Goal: Task Accomplishment & Management: Use online tool/utility

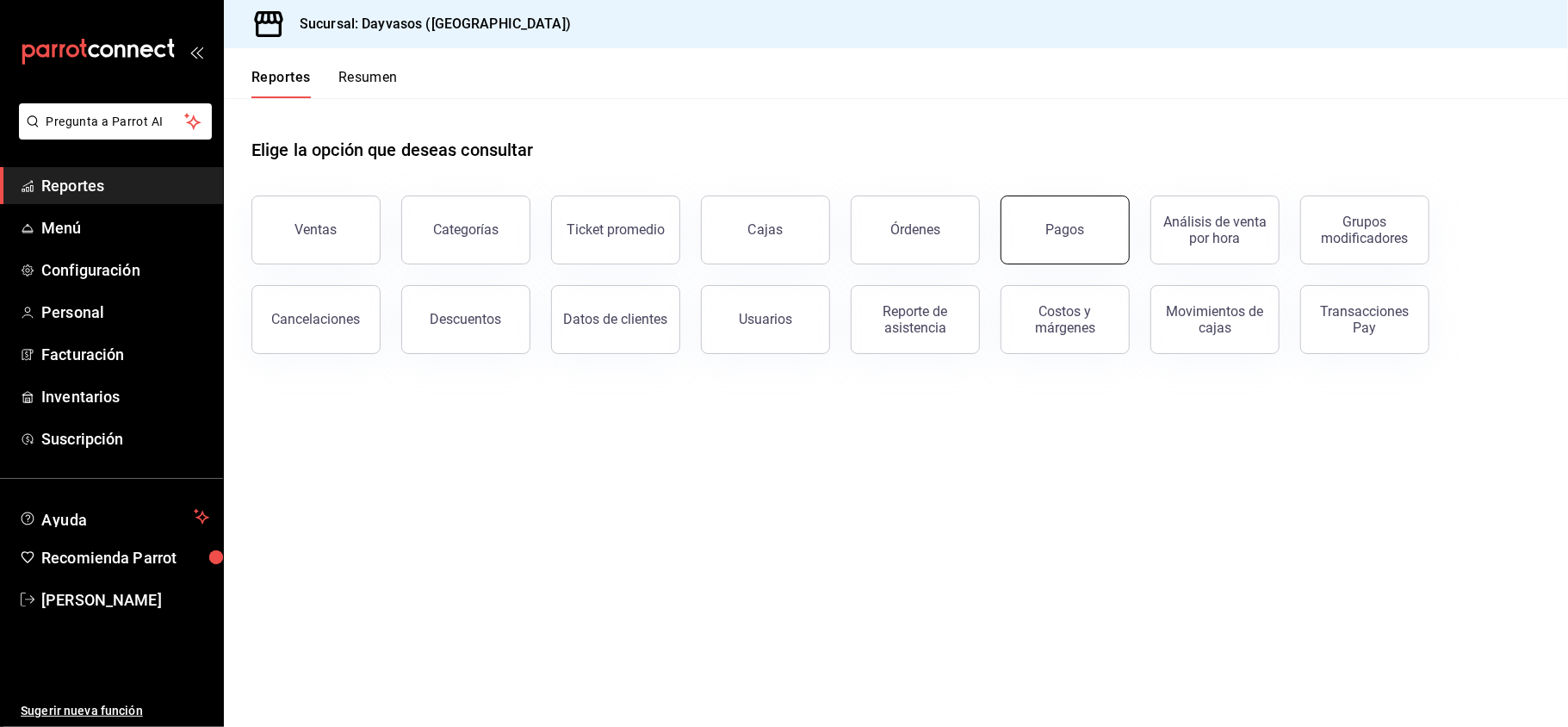
click at [1112, 260] on button "Pagos" at bounding box center [1064, 230] width 129 height 69
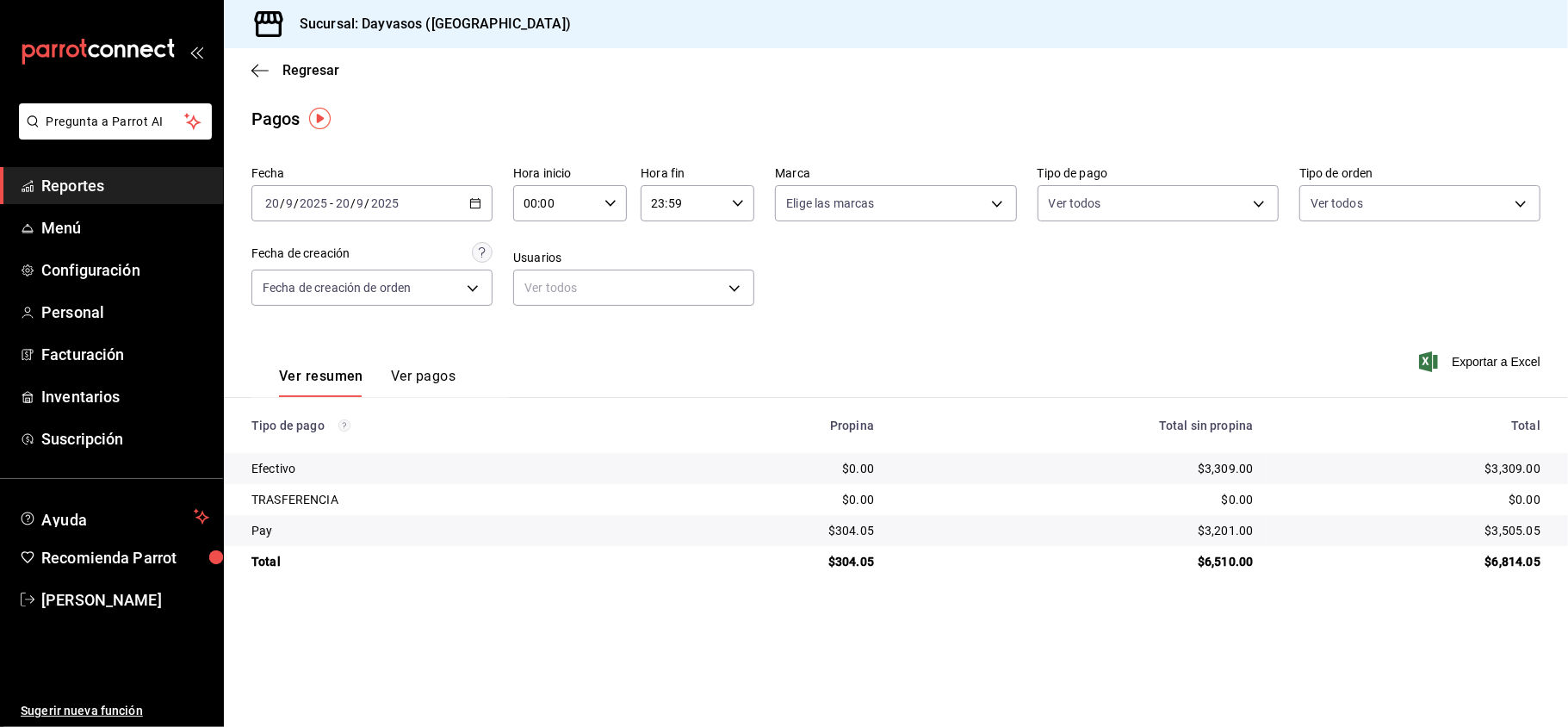
click at [485, 201] on div "[DATE] [DATE] - [DATE] [DATE]" at bounding box center [372, 203] width 241 height 36
click at [326, 457] on span "Rango de fechas" at bounding box center [332, 449] width 133 height 18
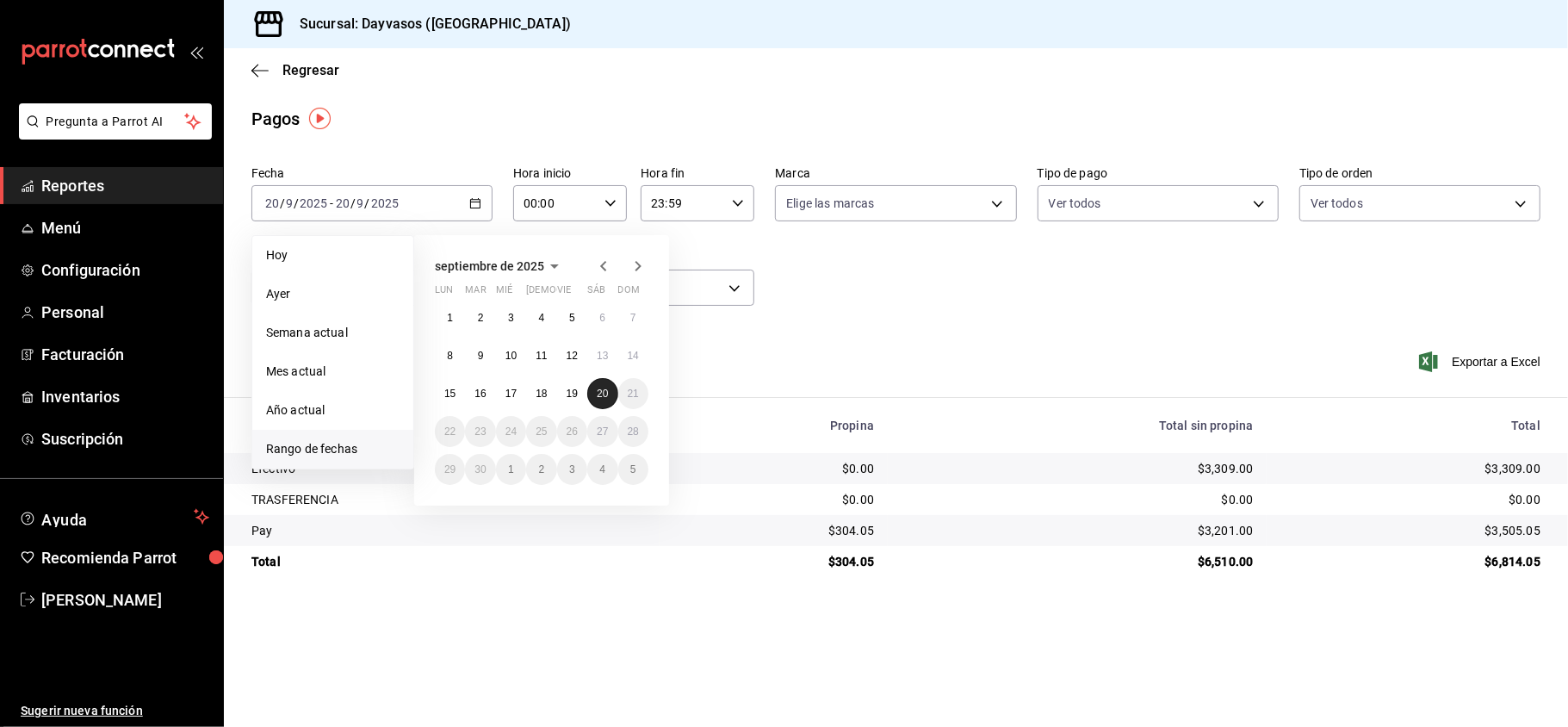
click at [587, 391] on button "20" at bounding box center [602, 393] width 30 height 31
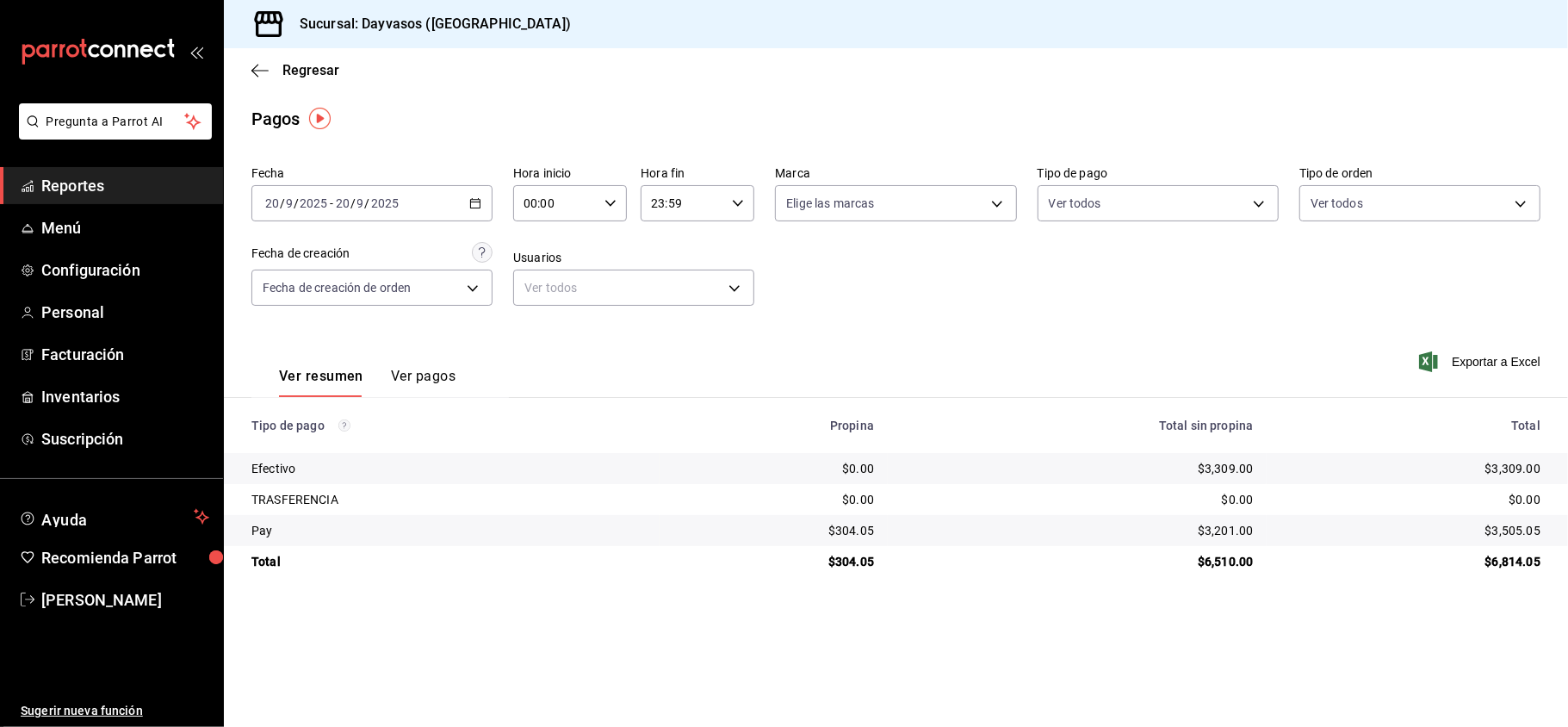
click at [1478, 462] on div "$3,309.00" at bounding box center [1410, 468] width 260 height 17
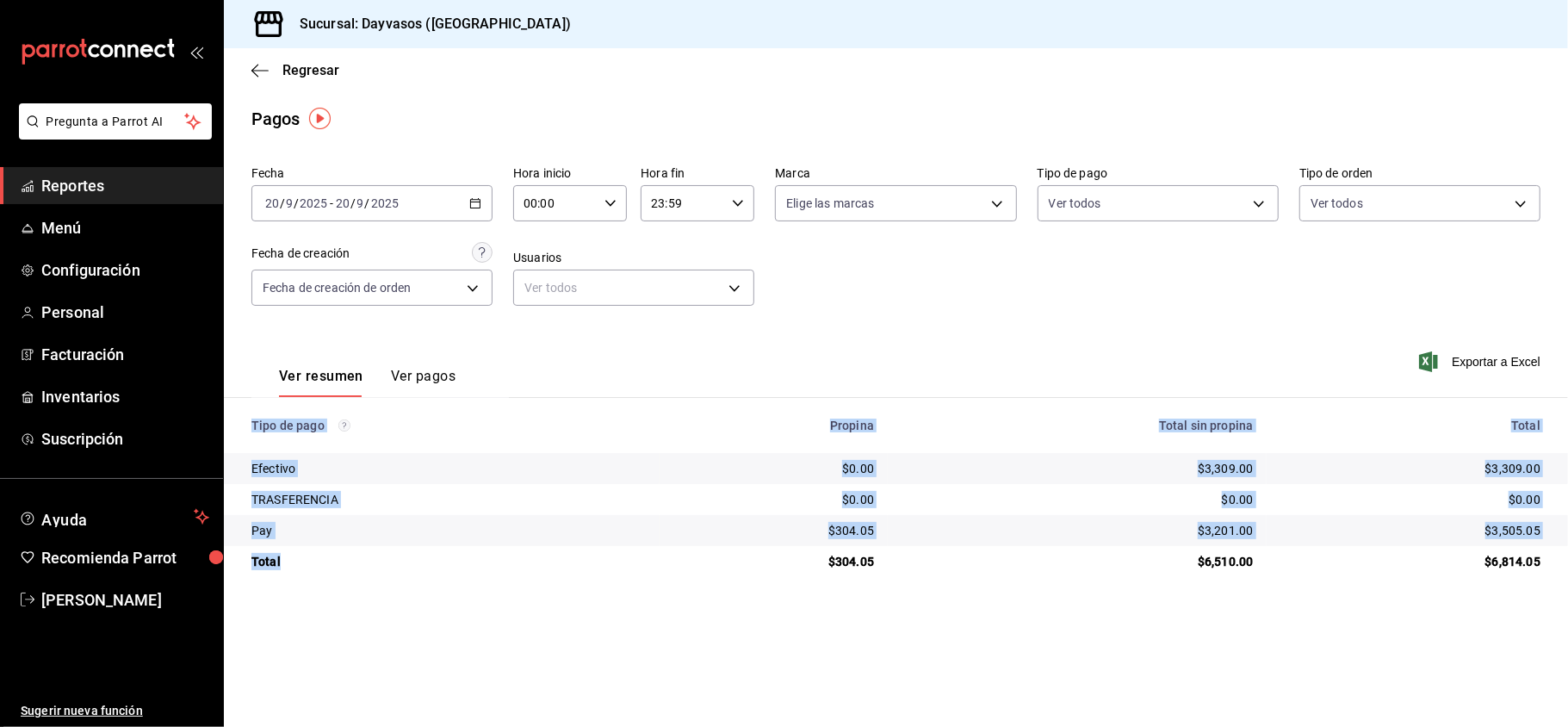
drag, startPoint x: 1478, startPoint y: 462, endPoint x: 543, endPoint y: 562, distance: 940.3
click at [543, 562] on table "Tipo de pago Propina Total sin propina Total Efectivo $0.00 $3,309.00 $3,309.00…" at bounding box center [896, 486] width 1344 height 179
click at [543, 562] on div "Total" at bounding box center [448, 561] width 394 height 17
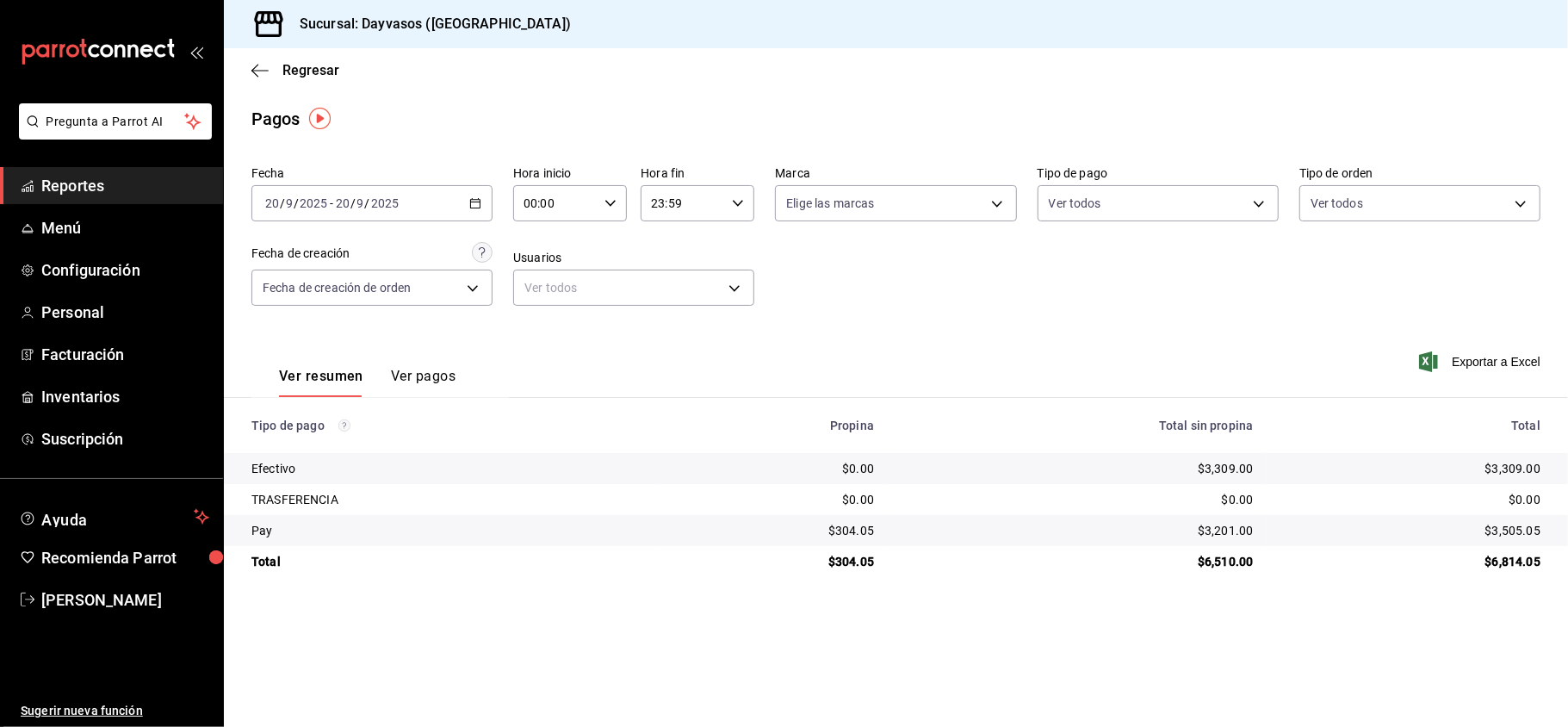
click at [978, 614] on main "Regresar Pagos Fecha [DATE] [DATE] - [DATE] [DATE] Hora inicio 00:00 Hora inici…" at bounding box center [896, 388] width 1344 height 679
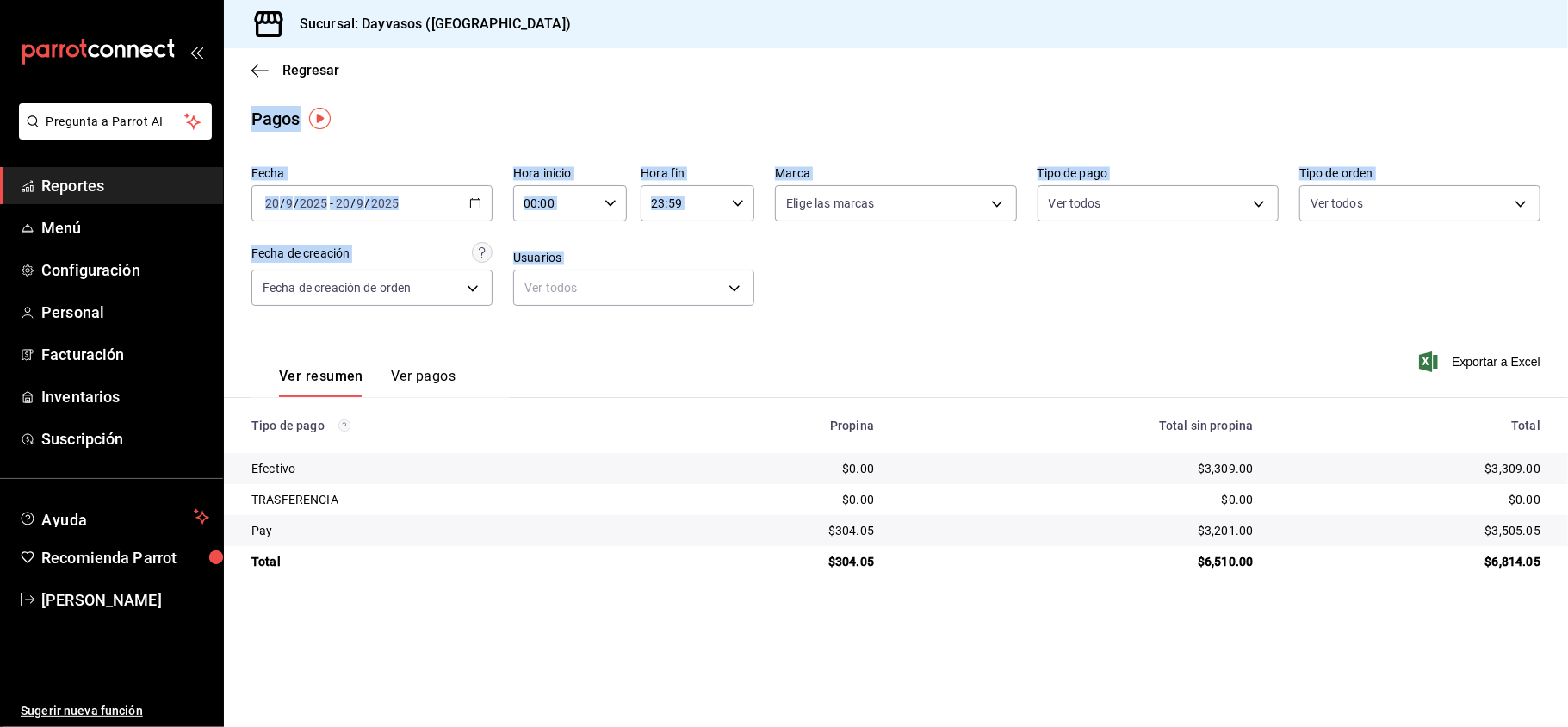
drag, startPoint x: 242, startPoint y: 122, endPoint x: 1107, endPoint y: 732, distance: 1058.5
click at [1107, 726] on html "Pregunta a Parrot AI Reportes Menú Configuración Personal Facturación Inventari…" at bounding box center [784, 363] width 1568 height 727
click at [999, 342] on div "Ver resumen Ver pagos Exportar a Excel" at bounding box center [896, 372] width 1344 height 92
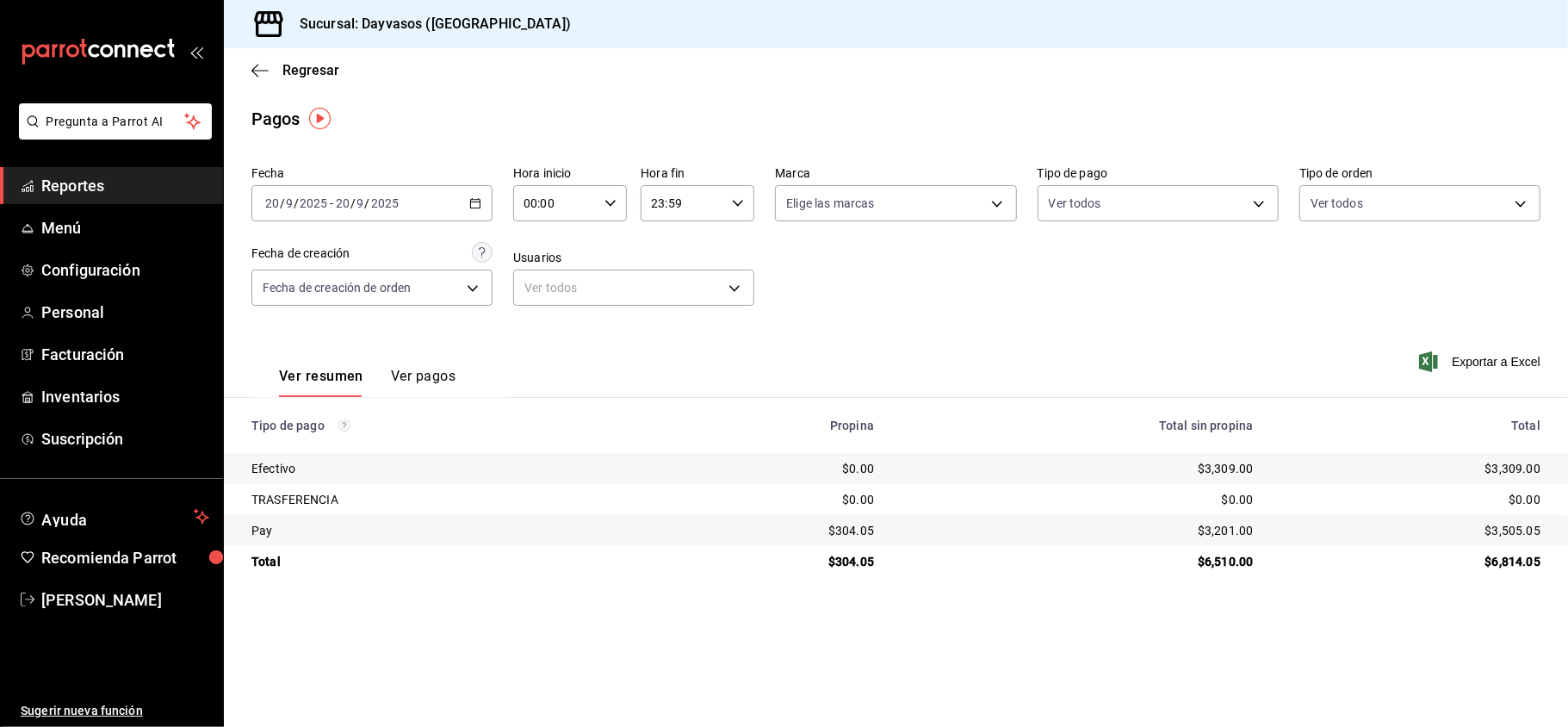
click at [105, 188] on span "Reportes" at bounding box center [125, 186] width 168 height 24
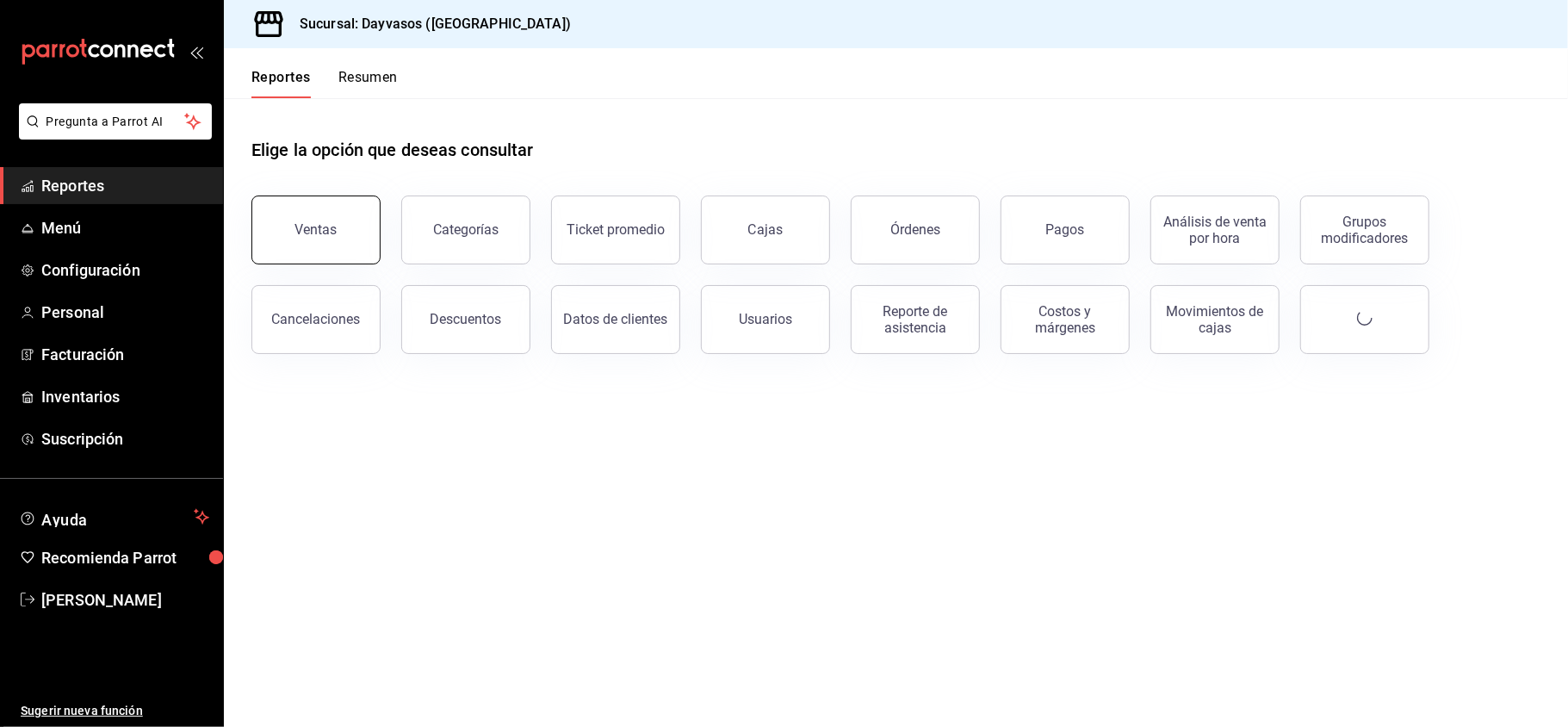
click at [353, 231] on button "Ventas" at bounding box center [316, 230] width 129 height 69
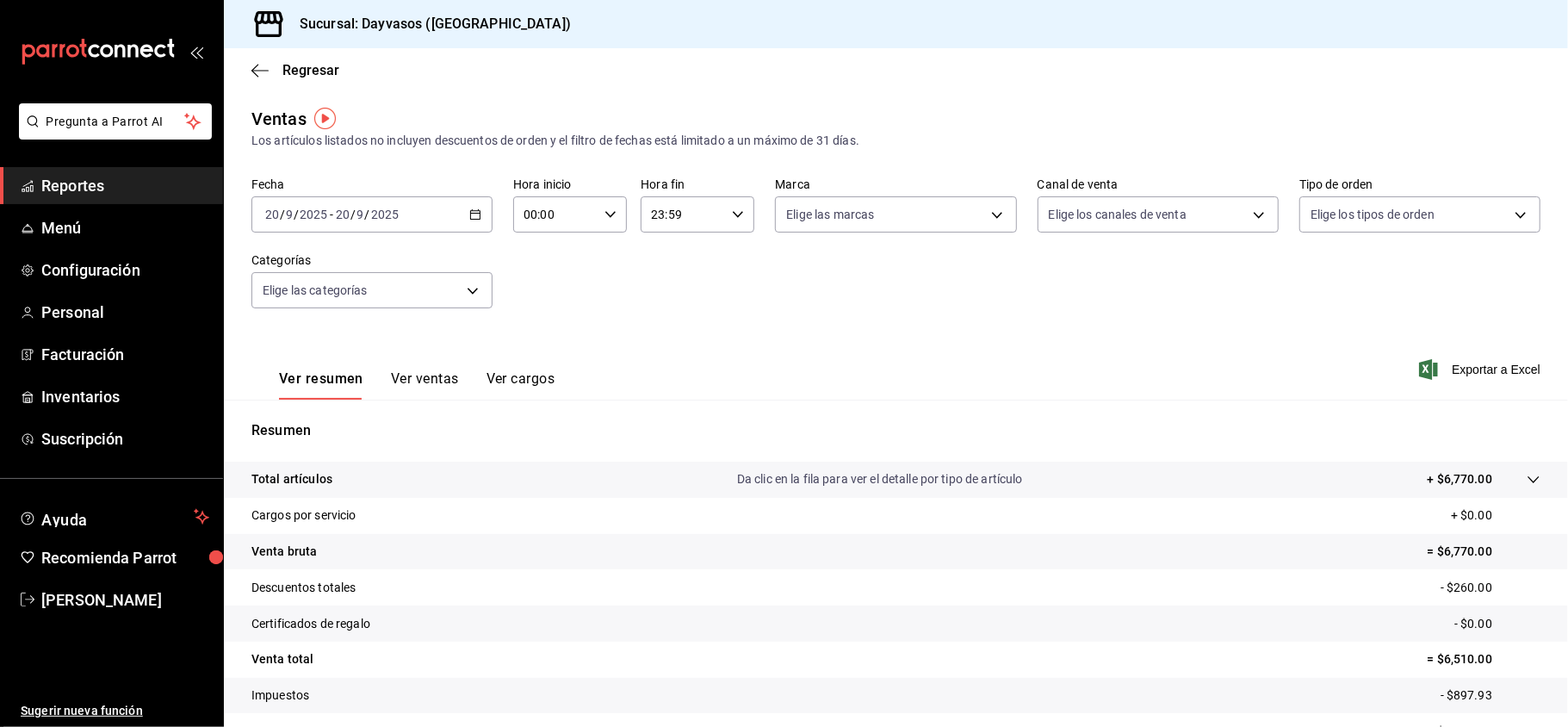
click at [400, 390] on button "Ver ventas" at bounding box center [425, 385] width 68 height 29
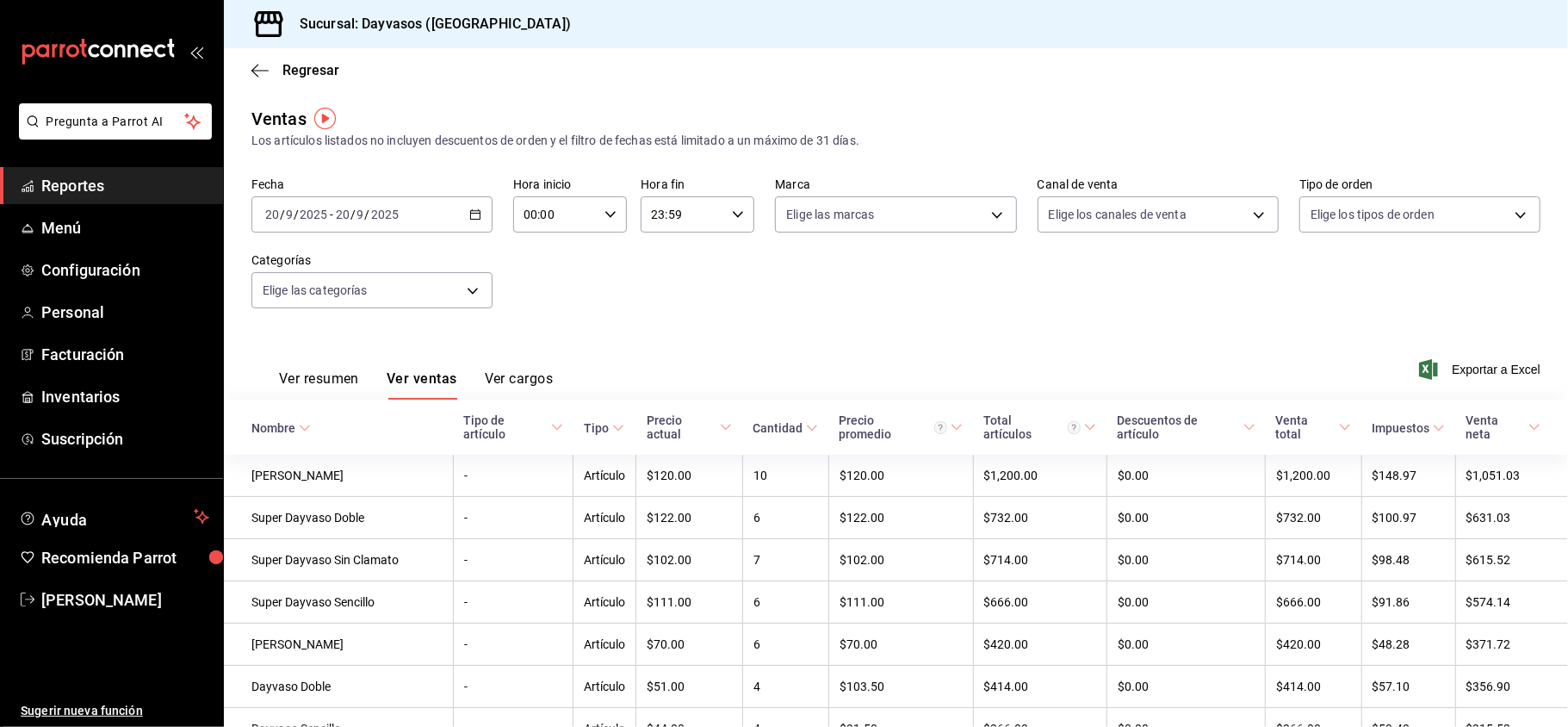
click at [1472, 379] on div "Ver resumen Ver ventas Ver cargos Exportar a Excel" at bounding box center [896, 364] width 1344 height 71
click at [1482, 368] on span "Exportar a Excel" at bounding box center [1481, 369] width 118 height 21
click at [94, 176] on span "Reportes" at bounding box center [125, 186] width 168 height 24
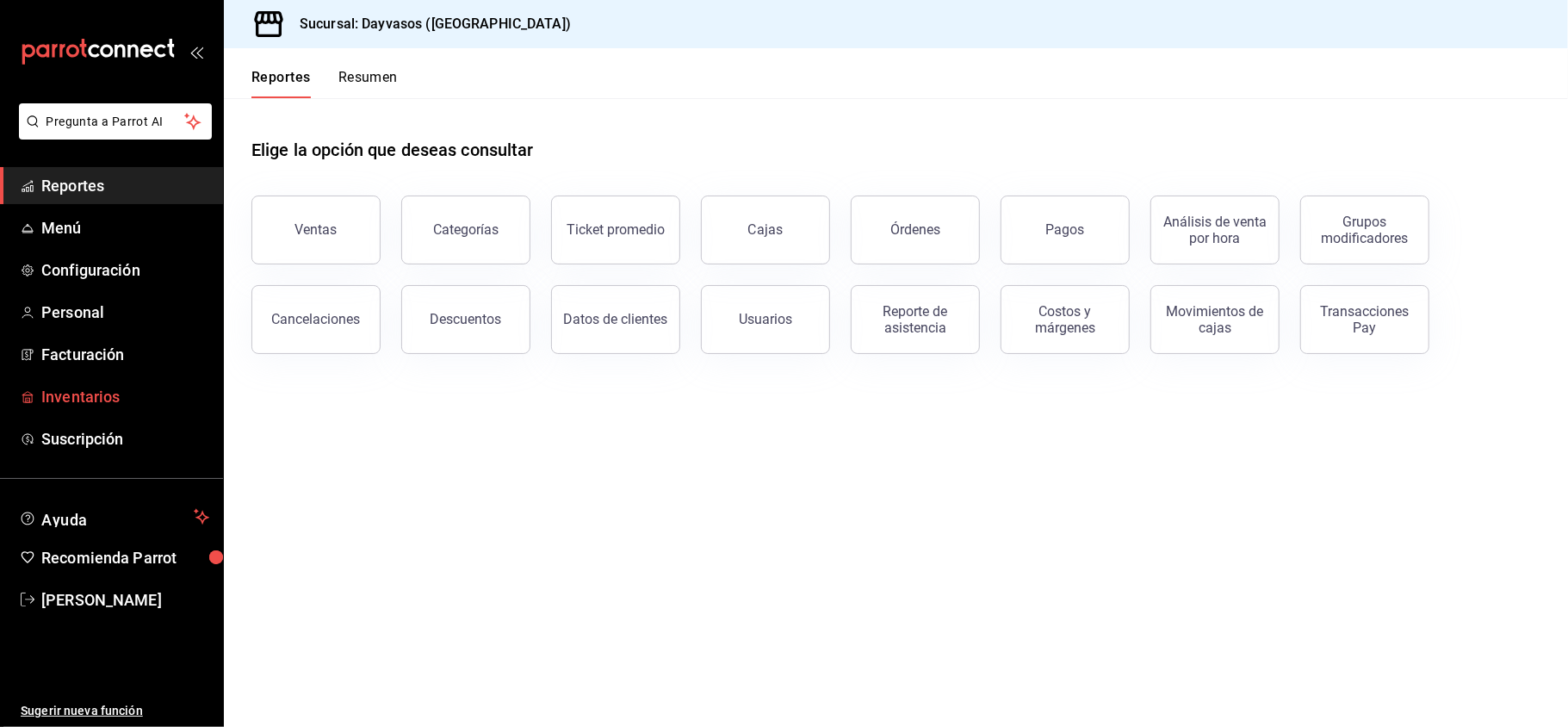
click at [96, 399] on span "Inventarios" at bounding box center [125, 397] width 168 height 24
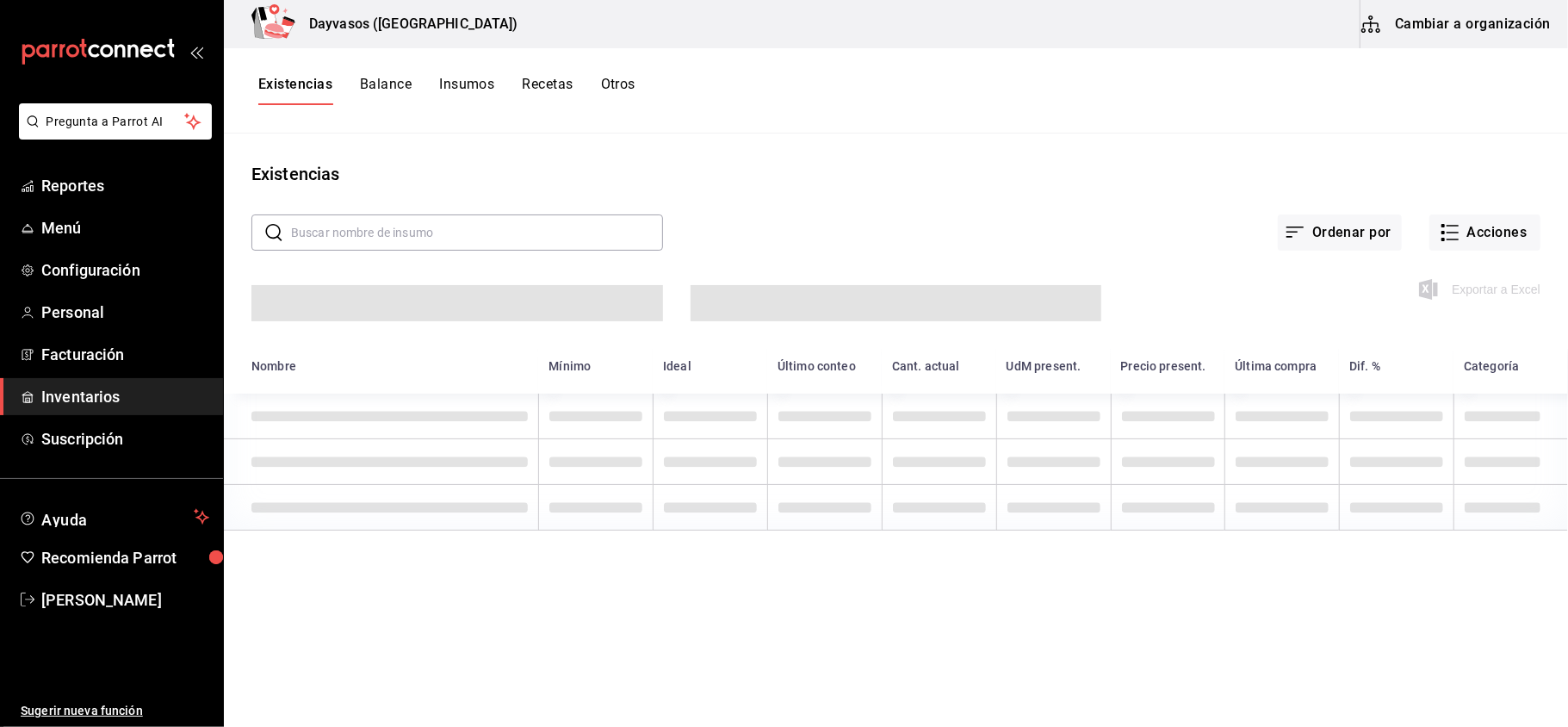
click at [618, 79] on button "Otros" at bounding box center [618, 90] width 34 height 29
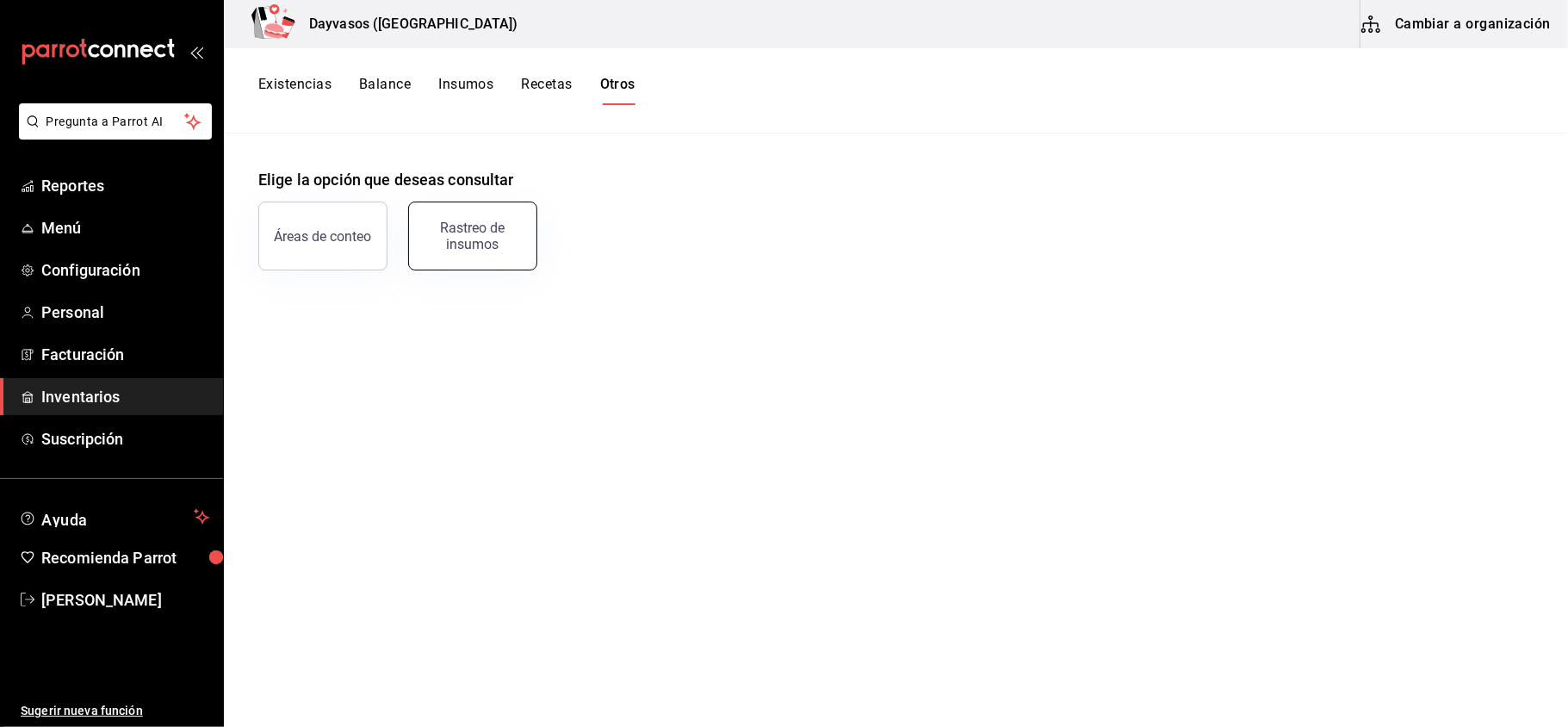
click at [497, 227] on div "Rastreo de insumos" at bounding box center [473, 236] width 107 height 33
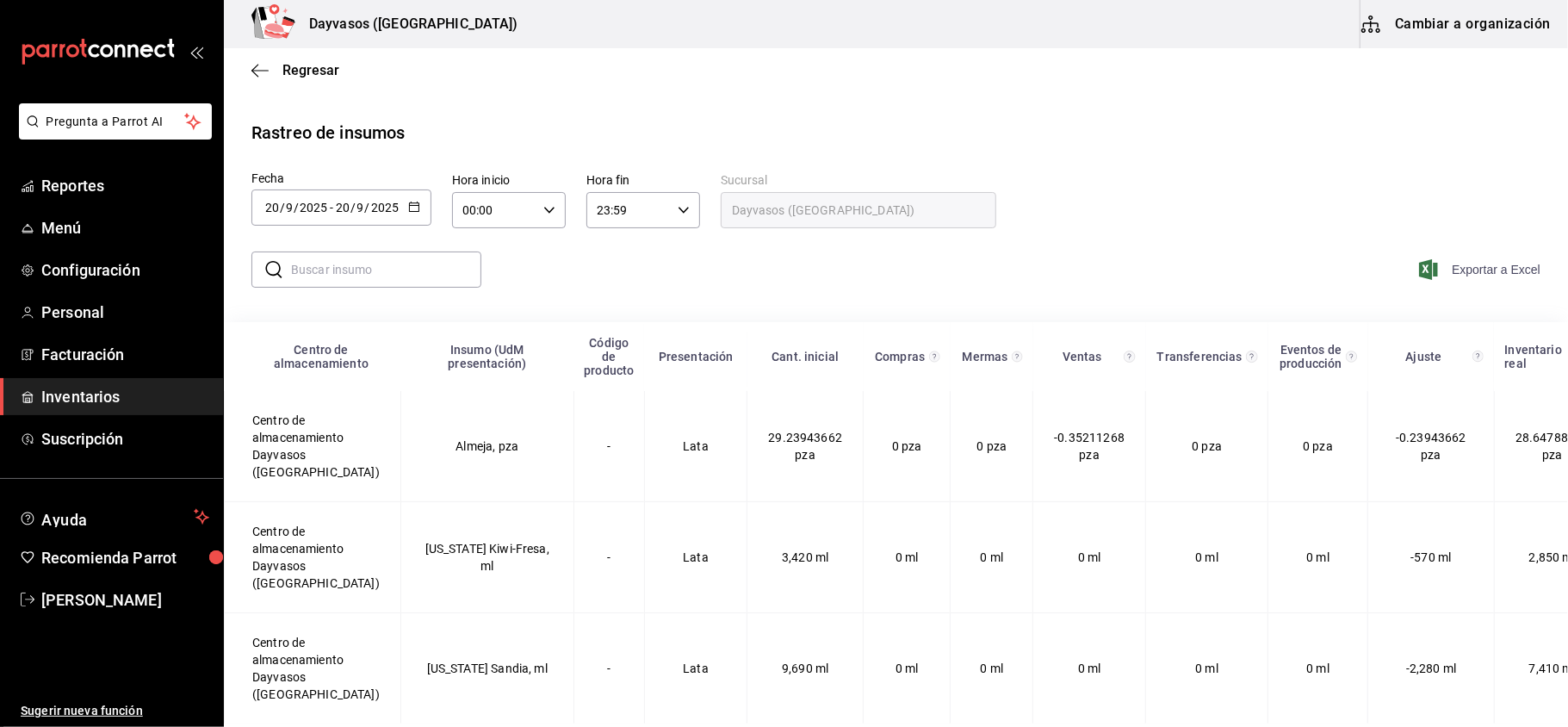
click at [1478, 267] on span "Exportar a Excel" at bounding box center [1481, 270] width 118 height 21
